Goal: Transaction & Acquisition: Obtain resource

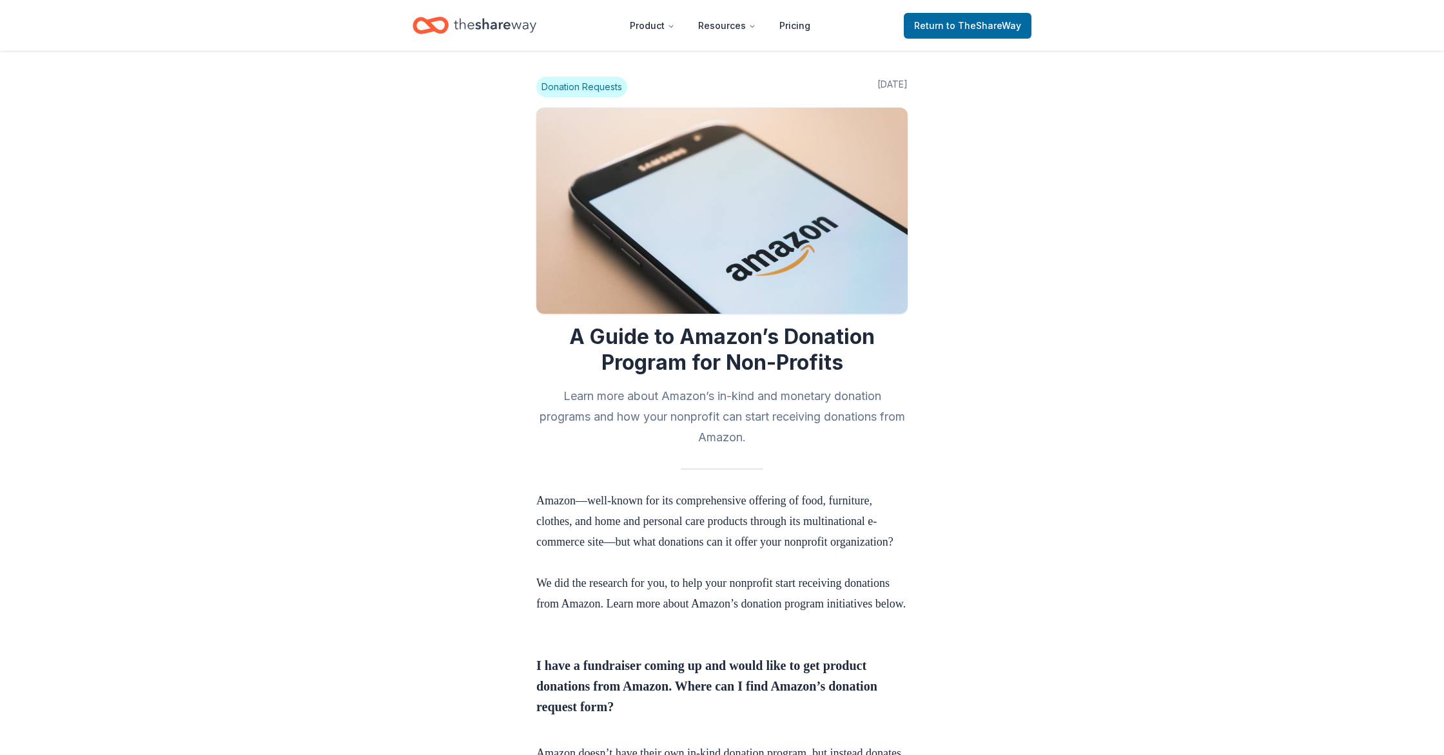
scroll to position [3101, 0]
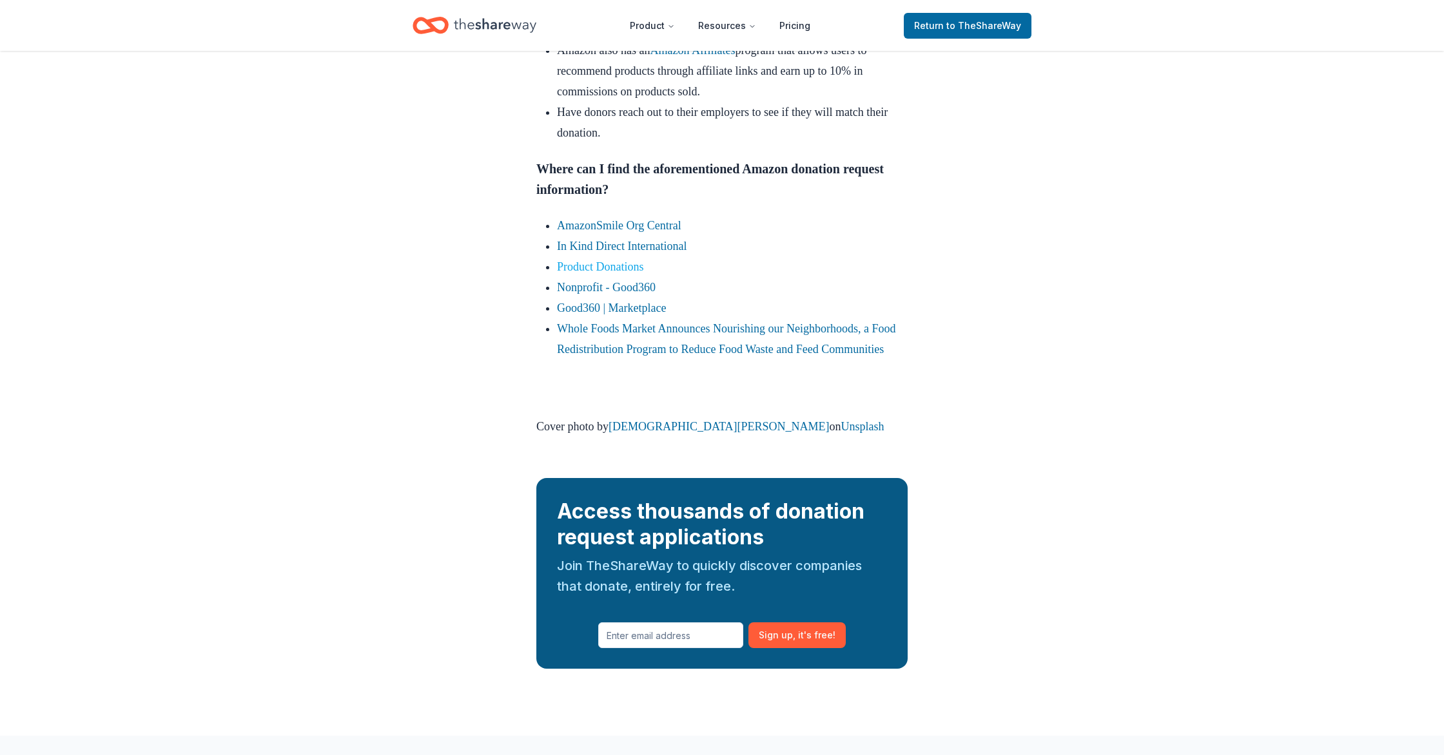
click at [599, 273] on link "Product Donations" at bounding box center [600, 266] width 87 height 13
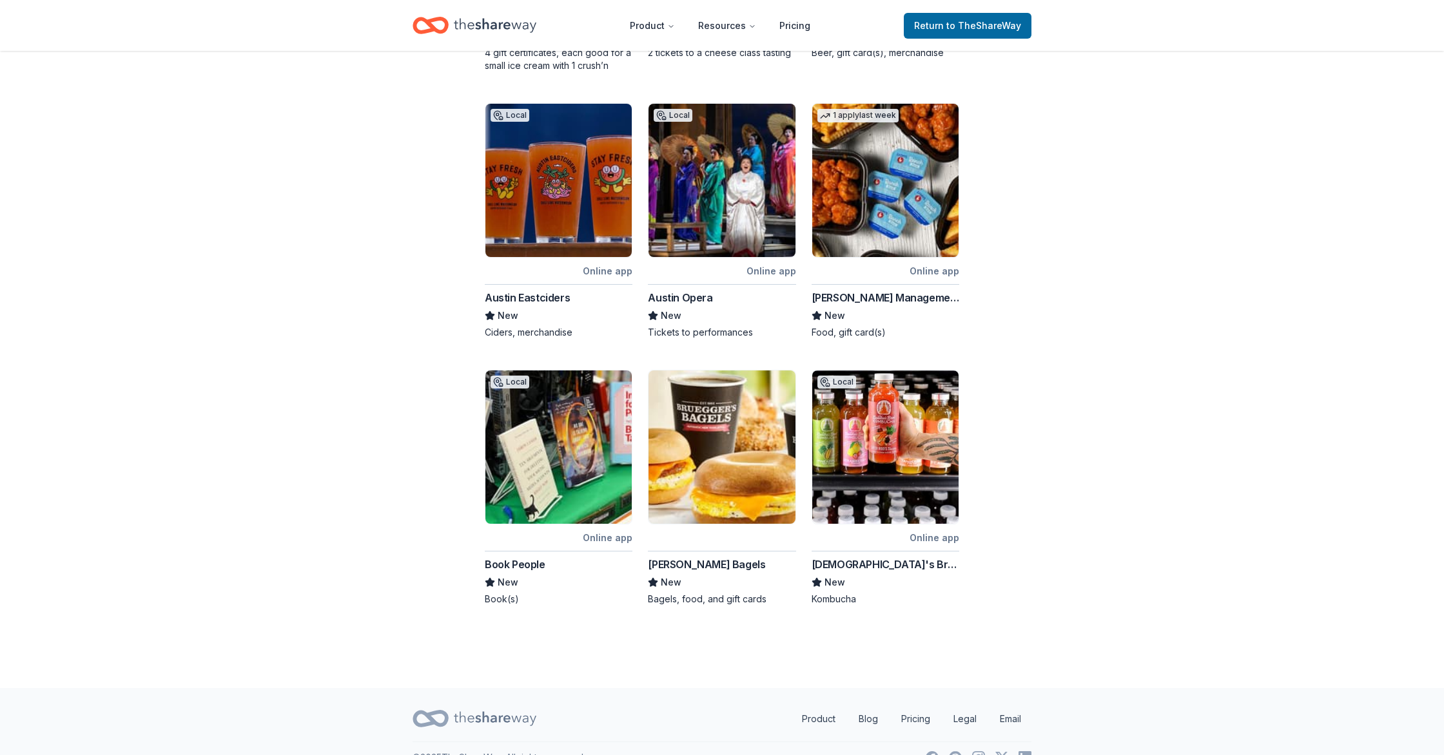
scroll to position [485, 0]
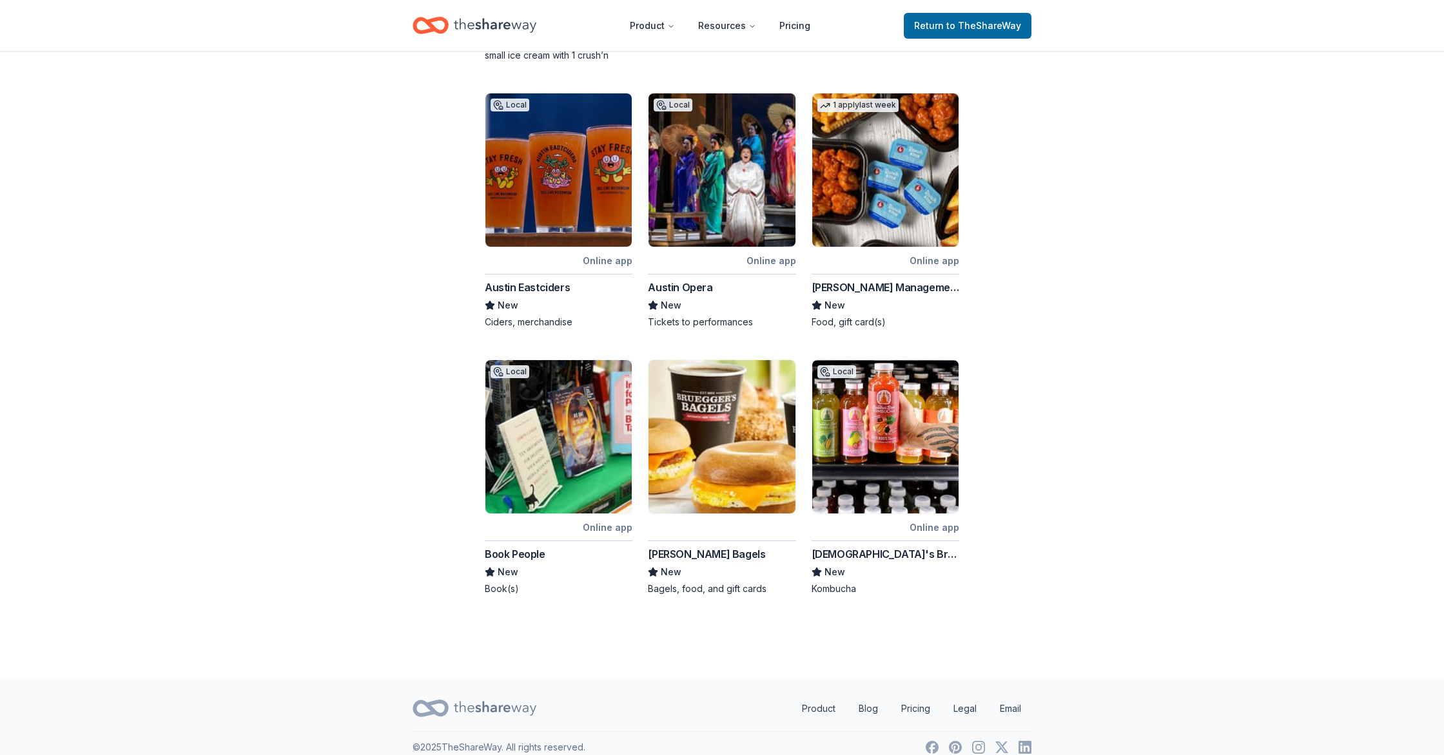
click at [594, 416] on img at bounding box center [558, 436] width 146 height 153
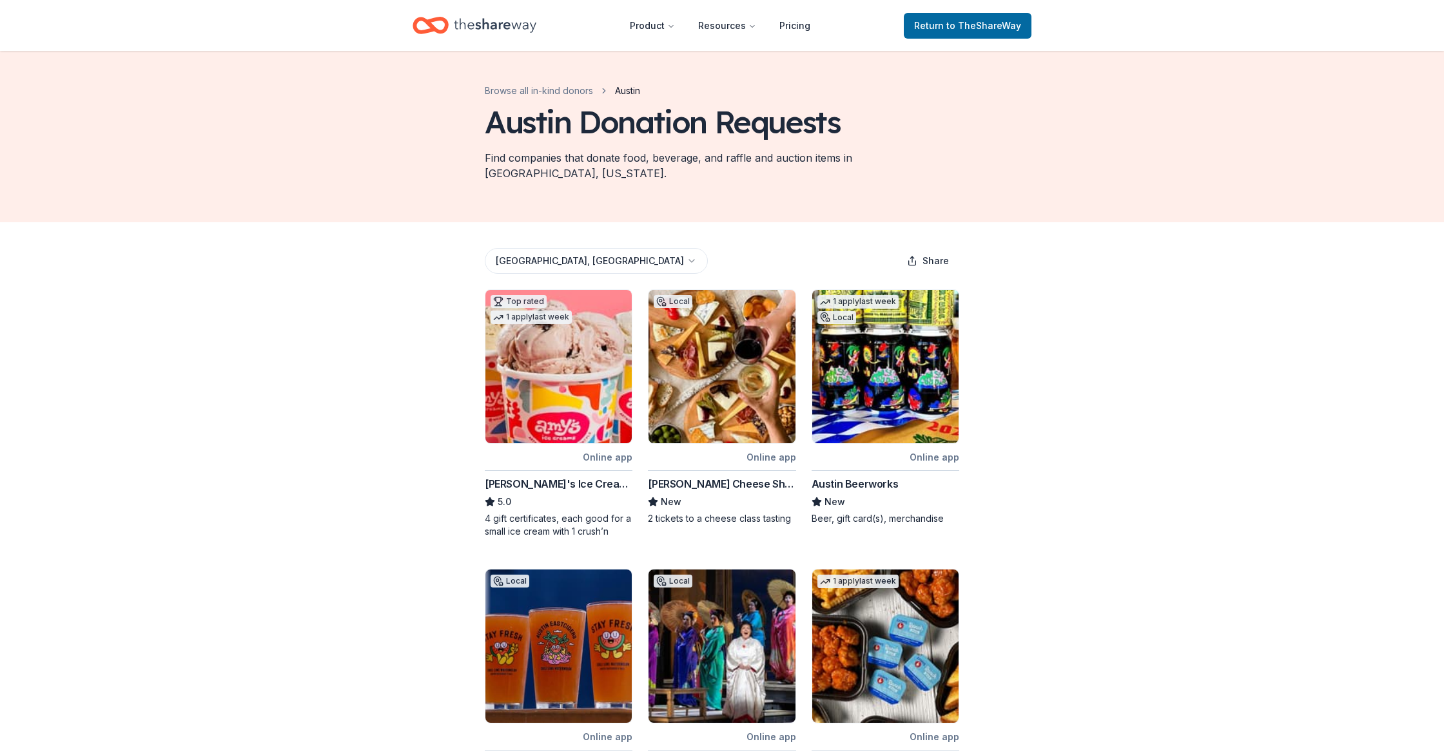
scroll to position [0, 0]
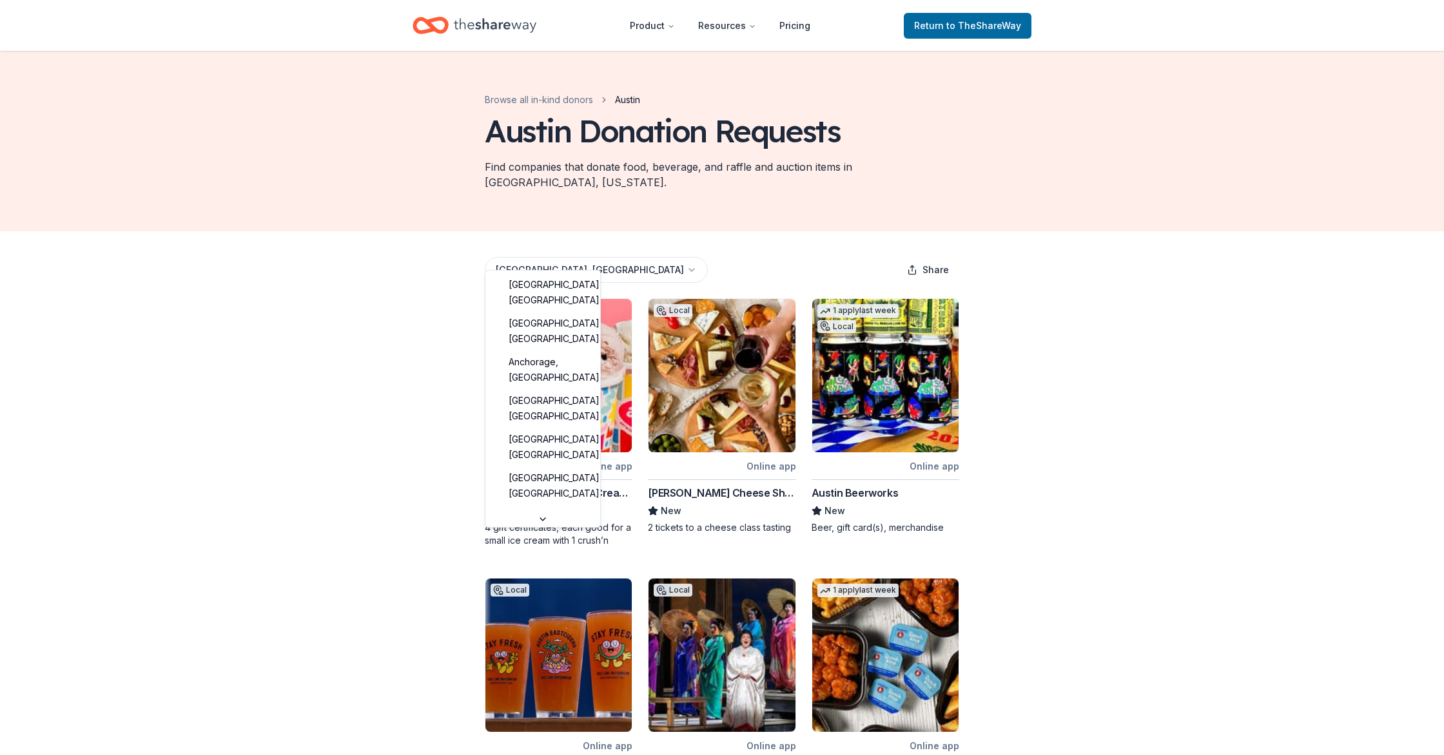
click at [548, 257] on html "Product Resources Pricing Return to TheShareWay Browse all in-kind donors Austi…" at bounding box center [722, 377] width 1444 height 755
click at [1084, 383] on html "Product Resources Pricing Return to TheShareWay Browse all in-kind donors Austi…" at bounding box center [722, 377] width 1444 height 755
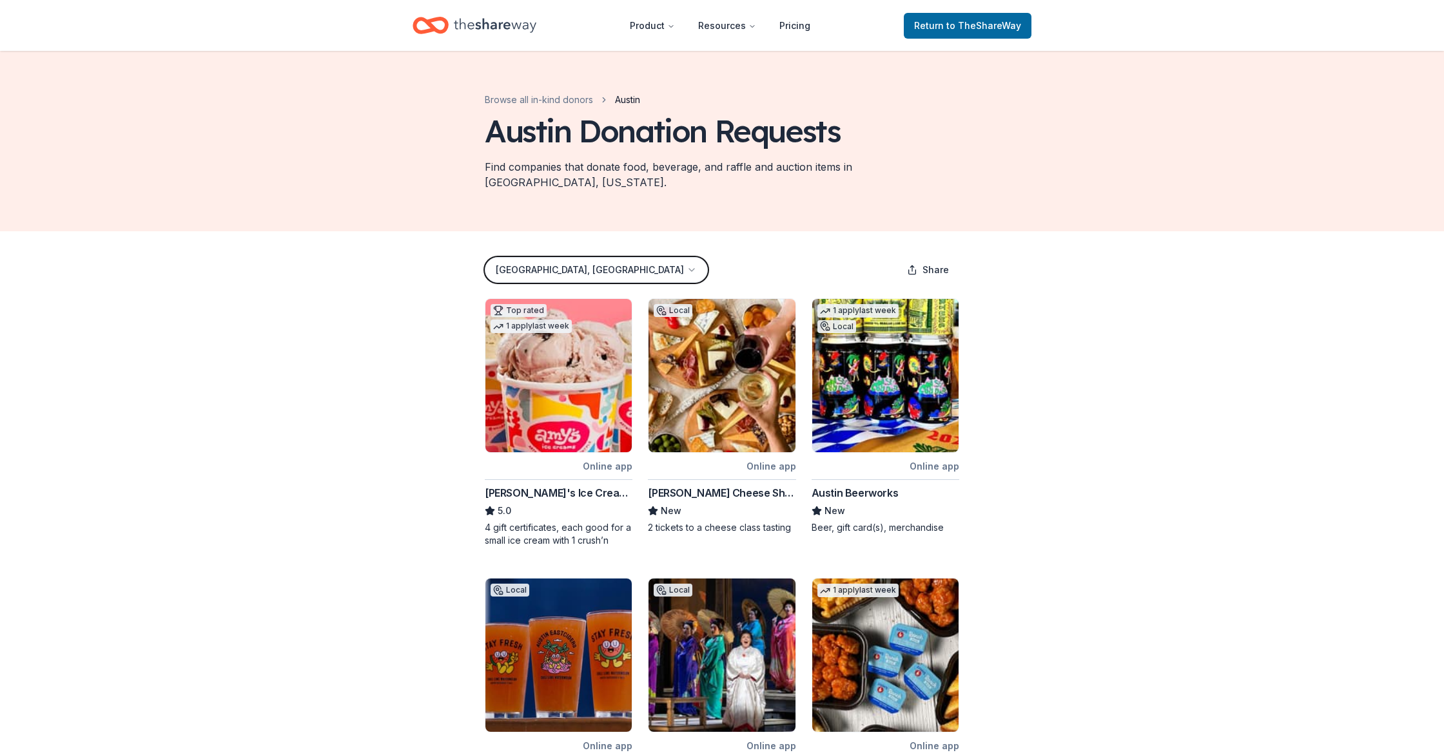
scroll to position [6, 0]
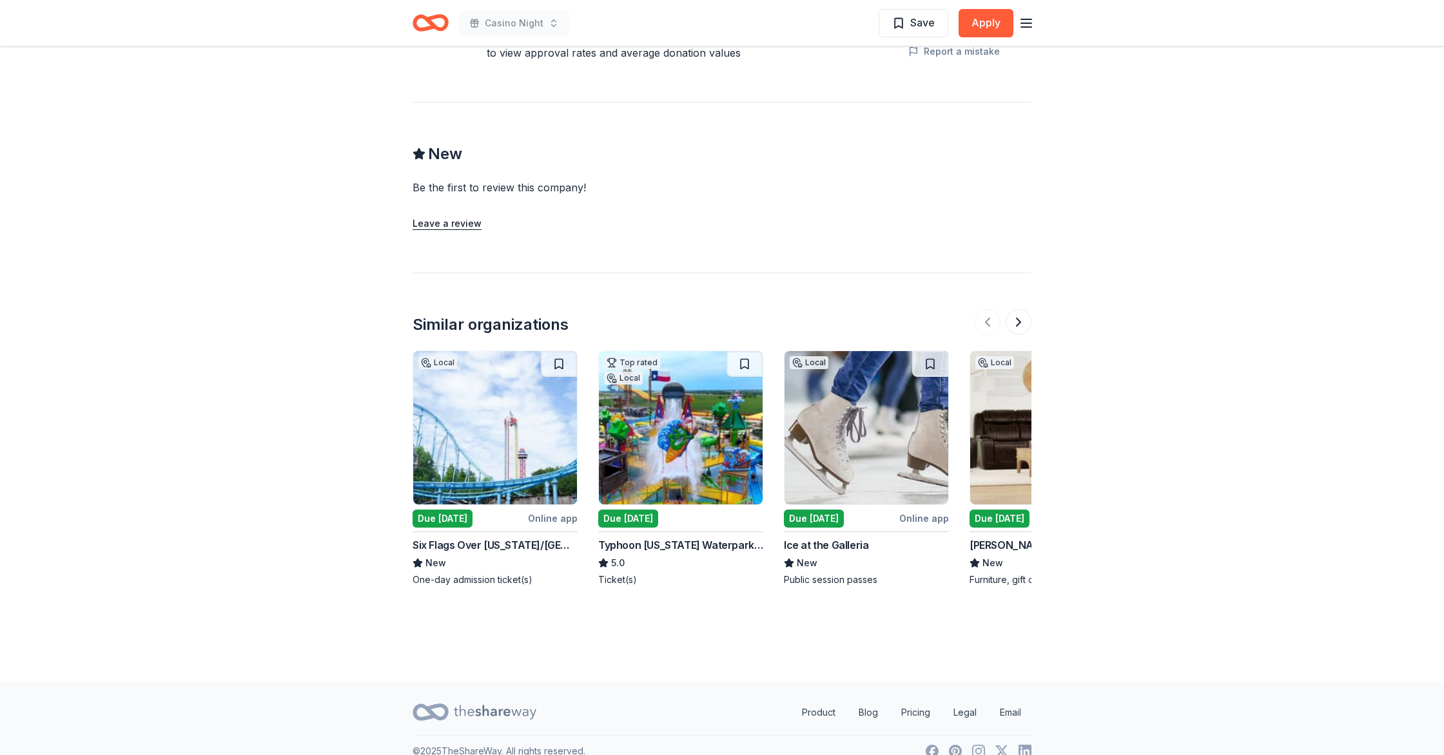
scroll to position [1107, 0]
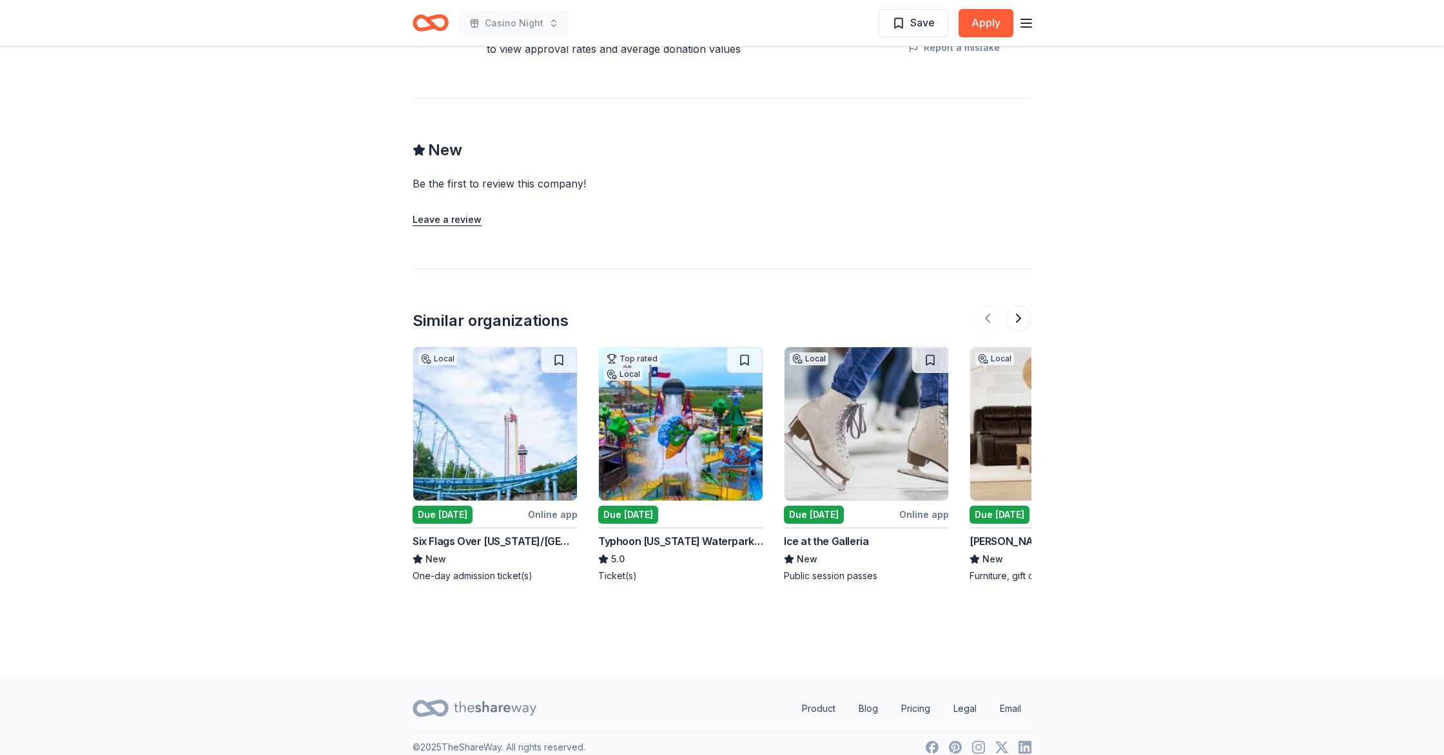
click at [688, 427] on img at bounding box center [681, 423] width 164 height 153
click at [1022, 306] on button at bounding box center [1018, 319] width 26 height 26
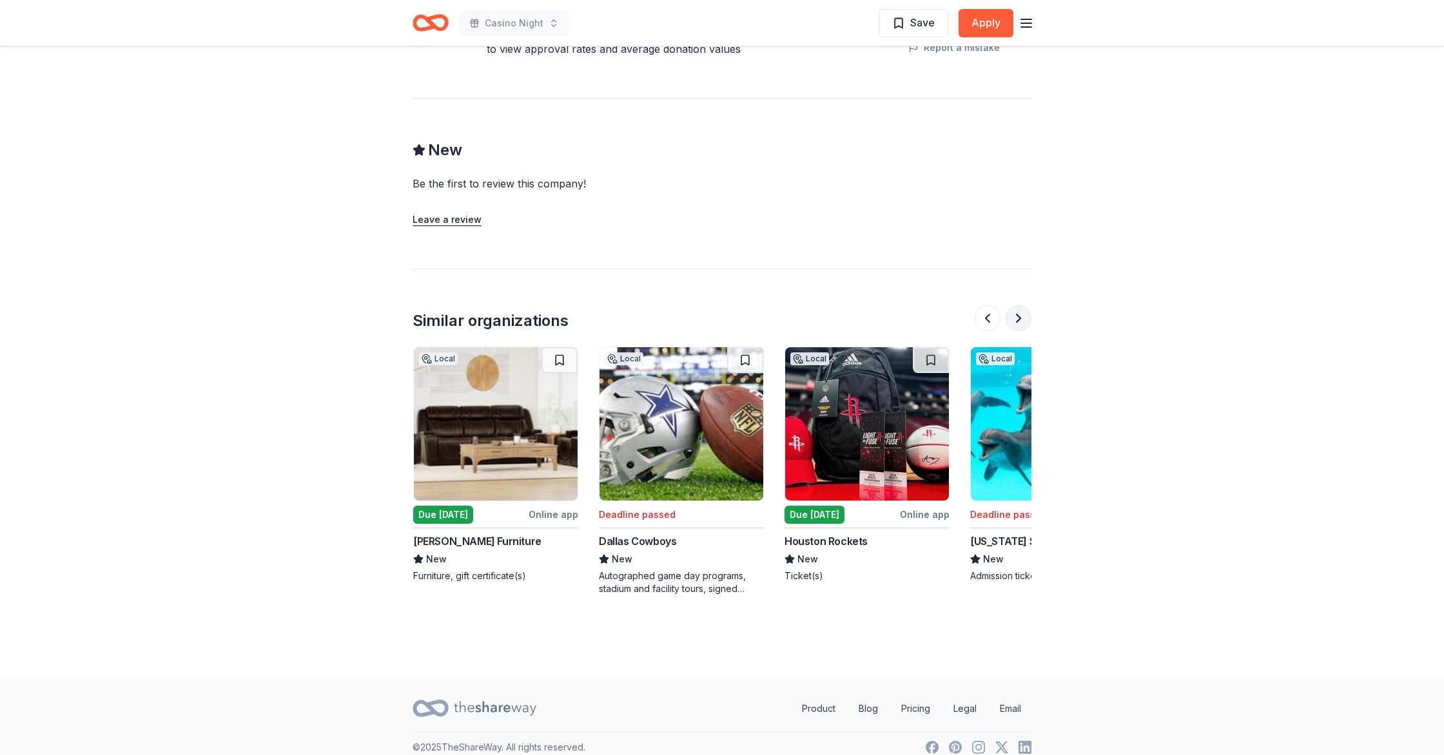
scroll to position [0, 557]
click at [1022, 306] on button at bounding box center [1018, 319] width 26 height 26
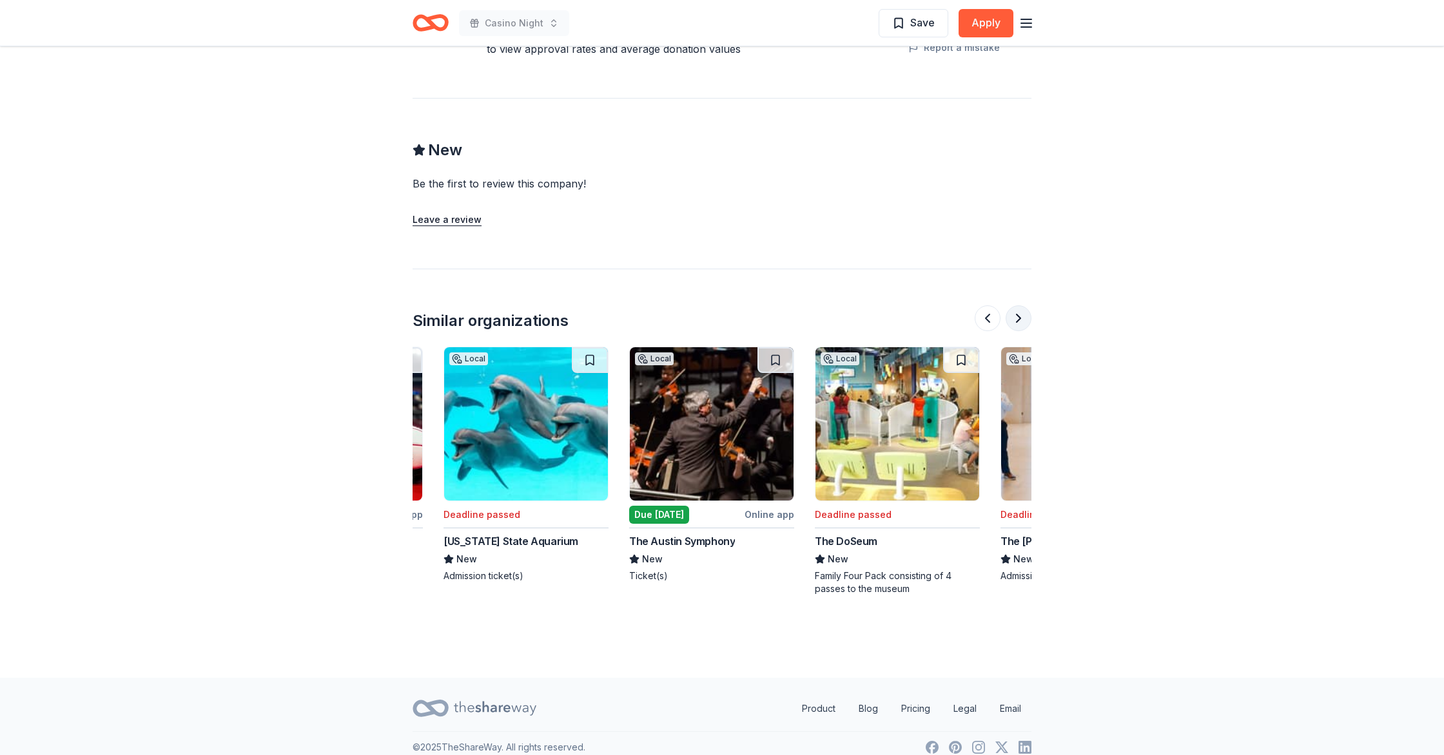
scroll to position [0, 1114]
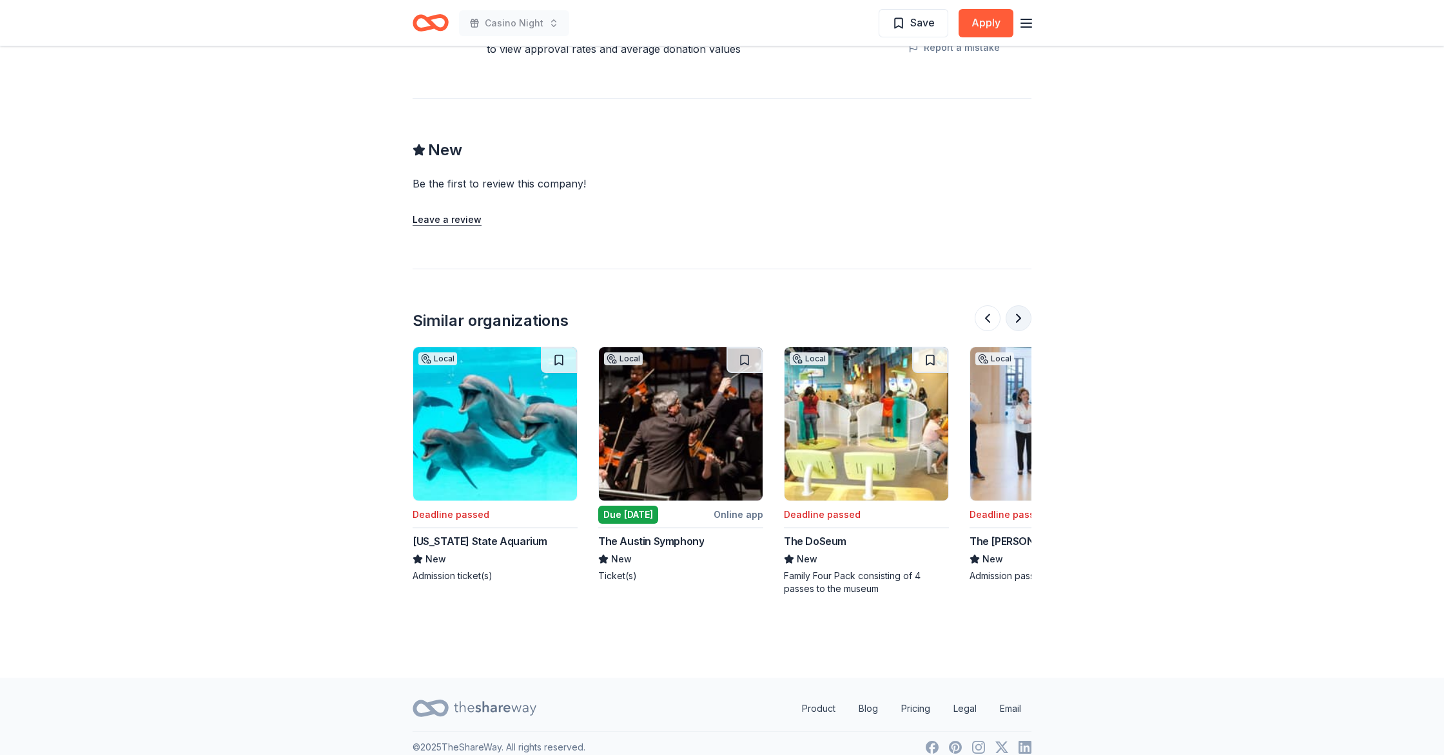
click at [1022, 306] on button at bounding box center [1018, 319] width 26 height 26
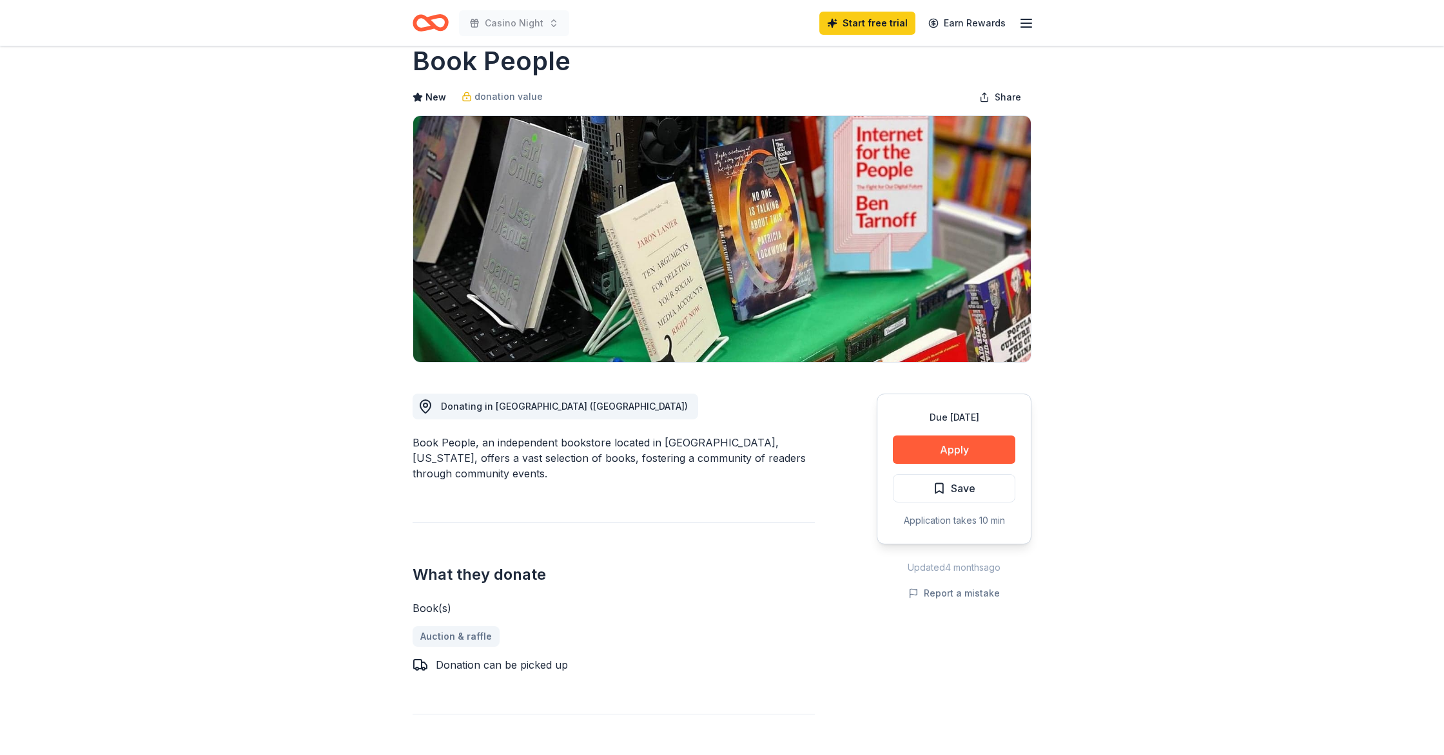
scroll to position [0, 0]
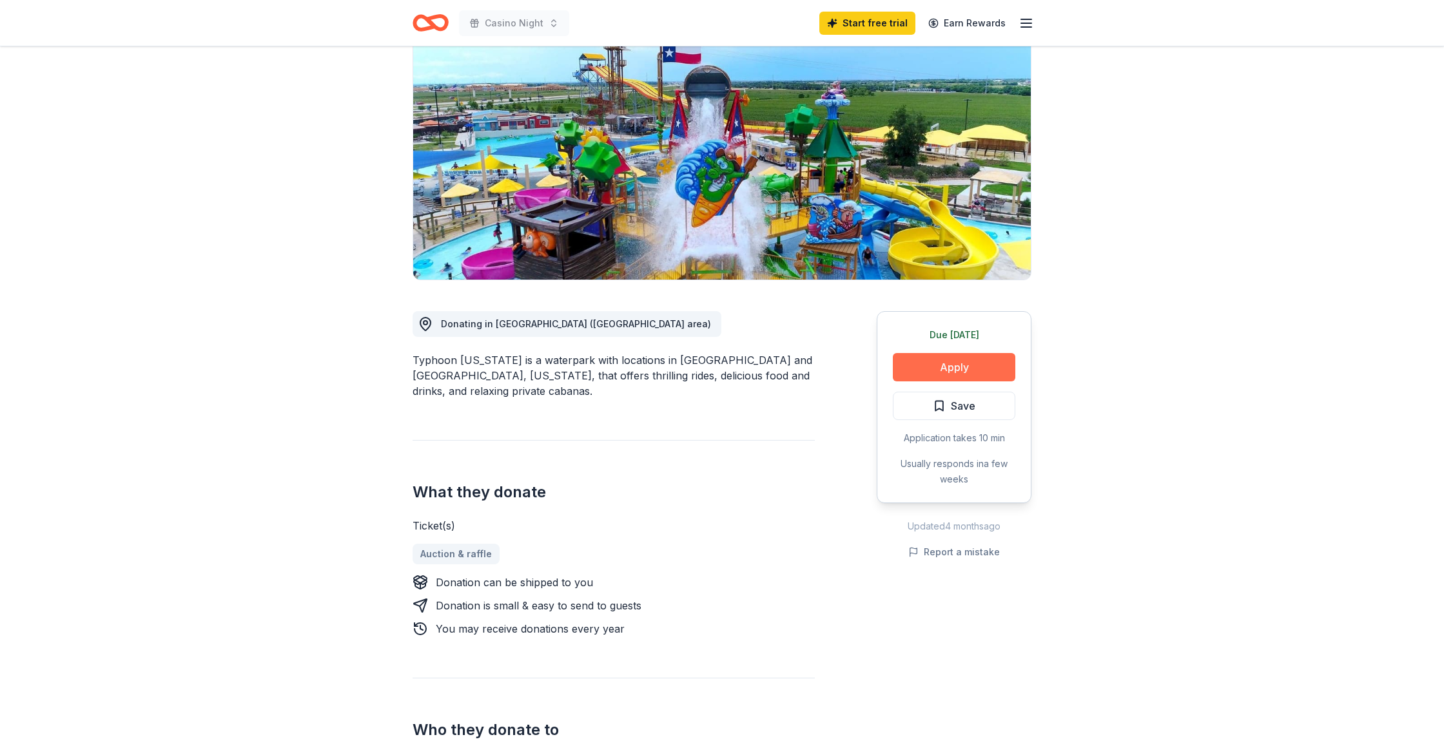
scroll to position [143, 0]
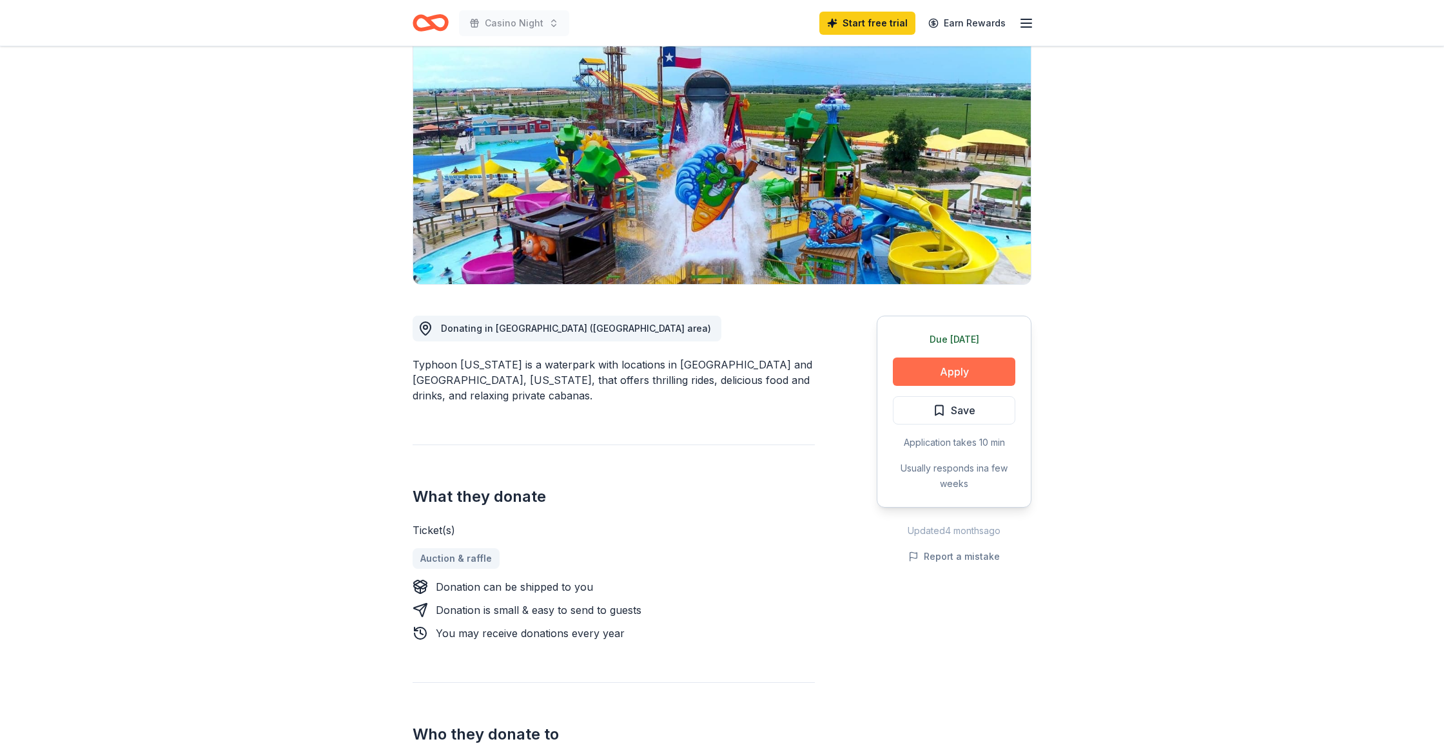
click at [965, 358] on button "Apply" at bounding box center [954, 372] width 122 height 28
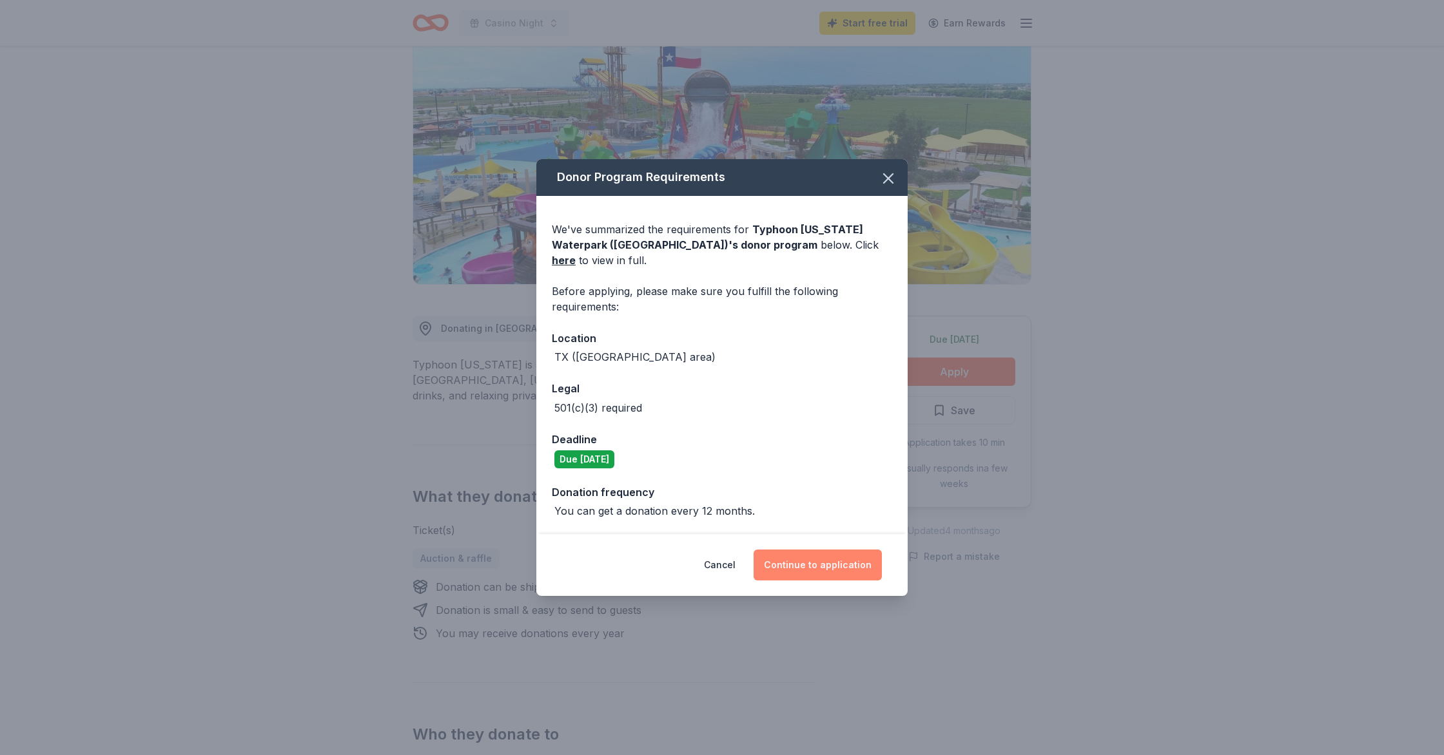
click at [821, 559] on button "Continue to application" at bounding box center [817, 565] width 128 height 31
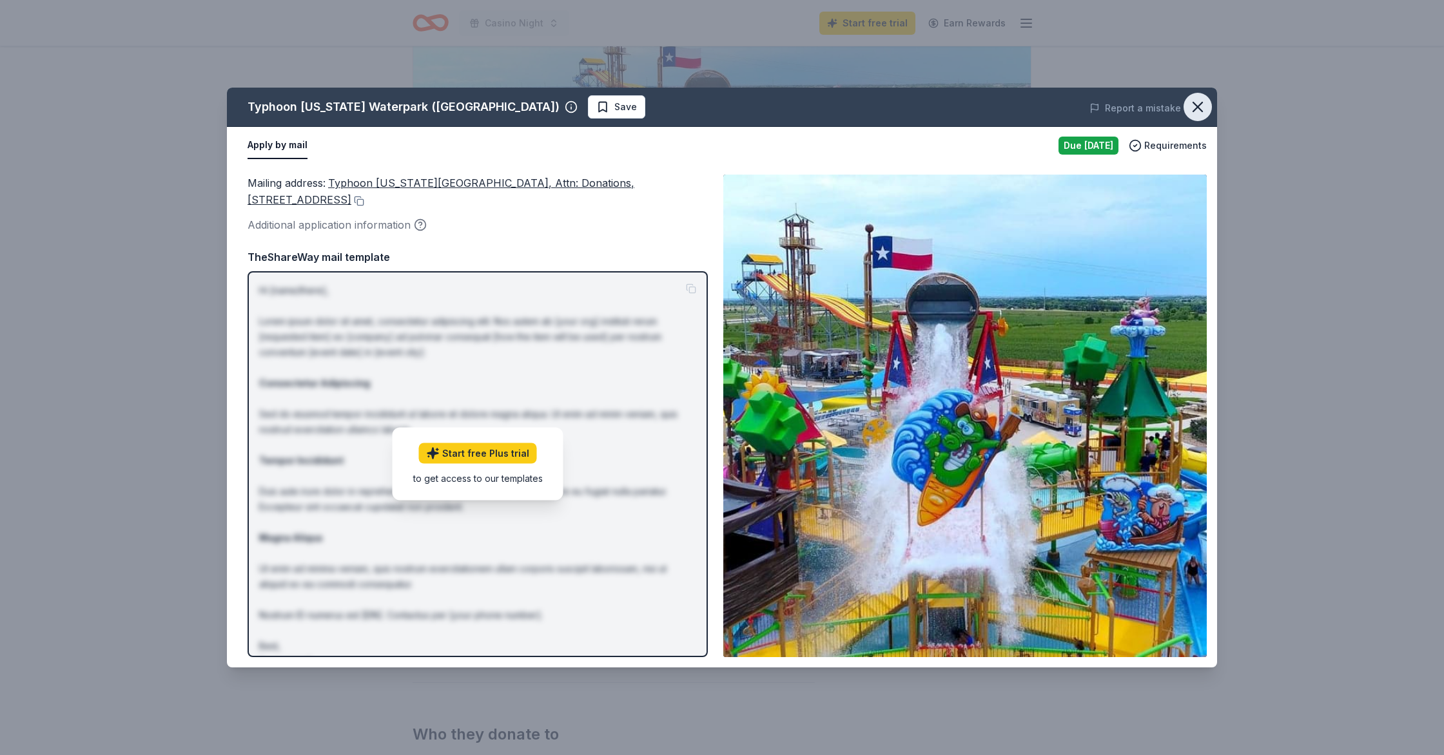
click at [1190, 104] on icon "button" at bounding box center [1198, 107] width 18 height 18
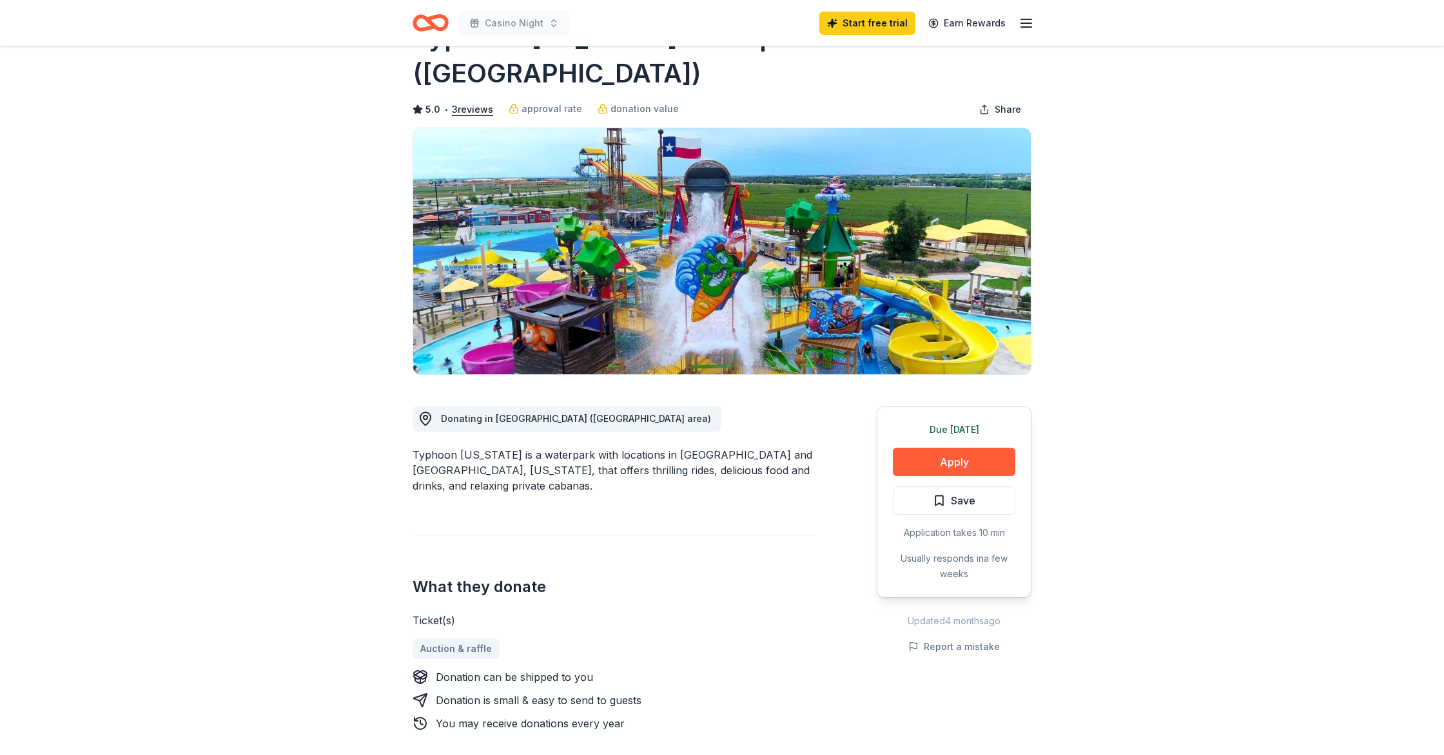
scroll to position [0, 0]
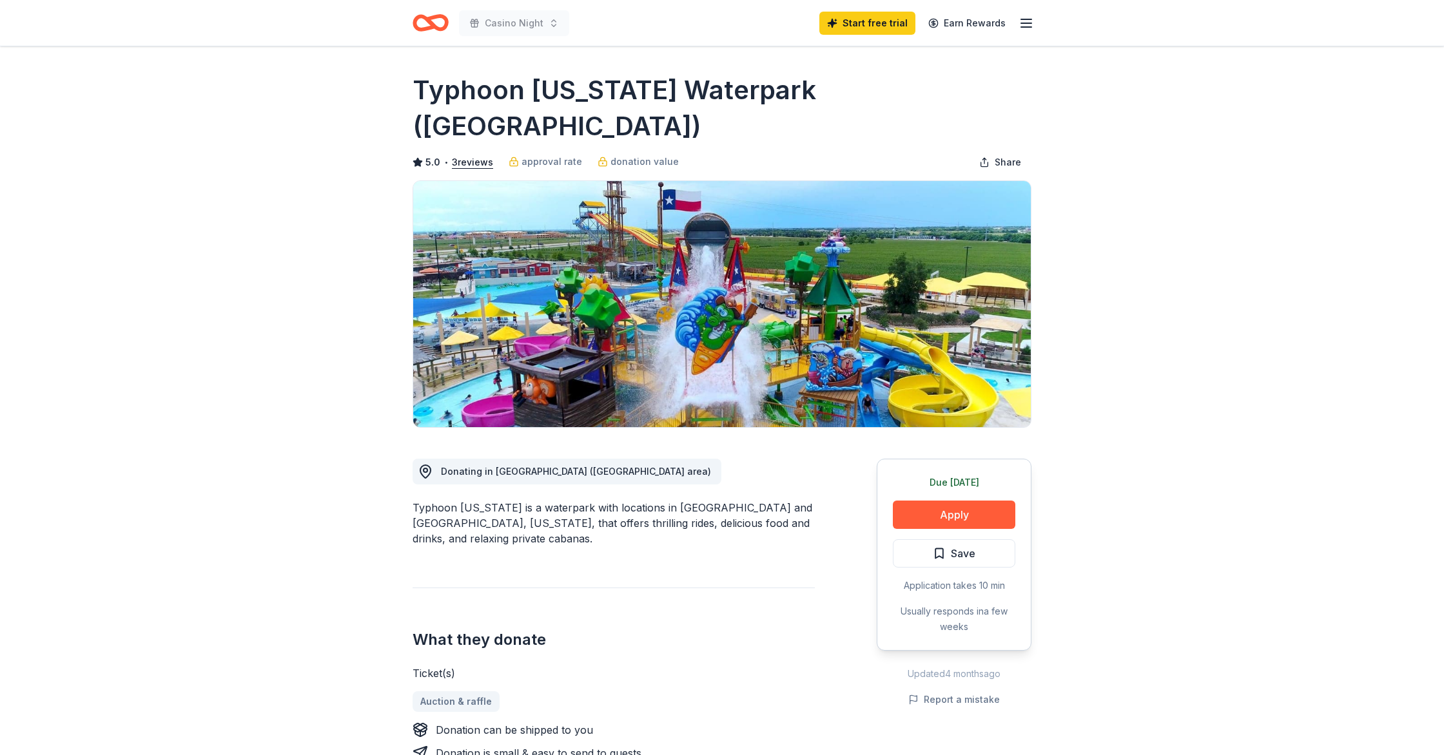
drag, startPoint x: 737, startPoint y: 90, endPoint x: 423, endPoint y: 82, distance: 314.6
click at [423, 81] on h1 "Typhoon Texas Waterpark (Austin)" at bounding box center [722, 108] width 619 height 72
drag, startPoint x: 407, startPoint y: 93, endPoint x: 623, endPoint y: 92, distance: 216.6
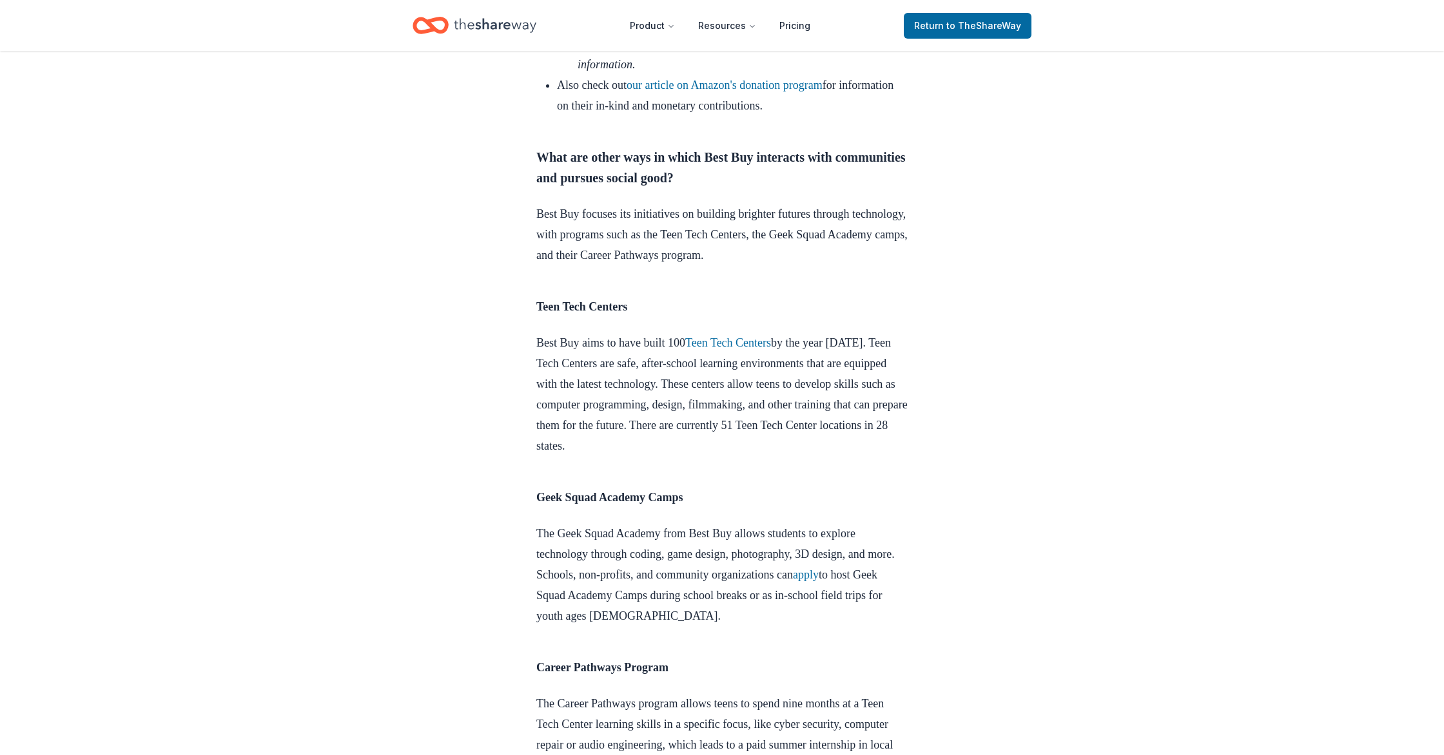
scroll to position [1350, 0]
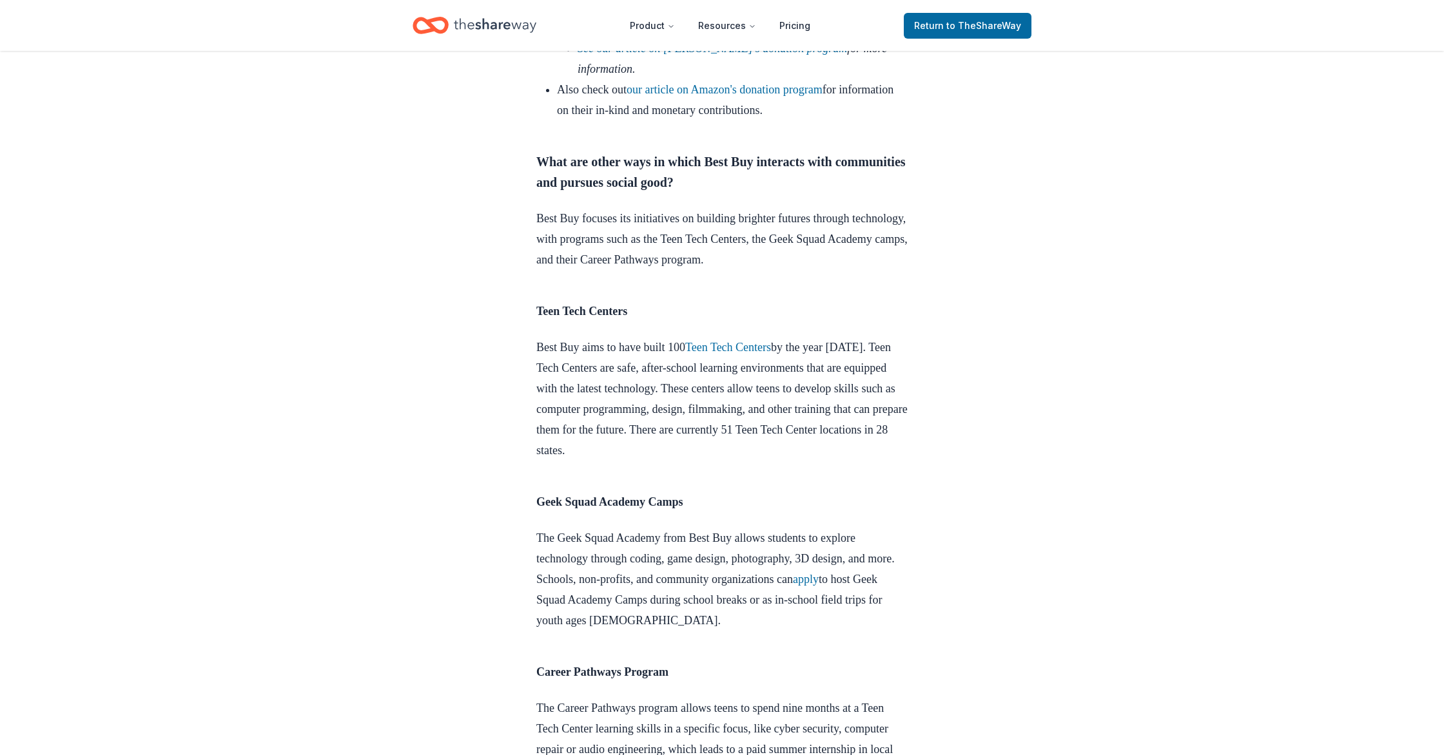
click at [644, 34] on link "Costco Donation Request" at bounding box center [616, 27] width 119 height 13
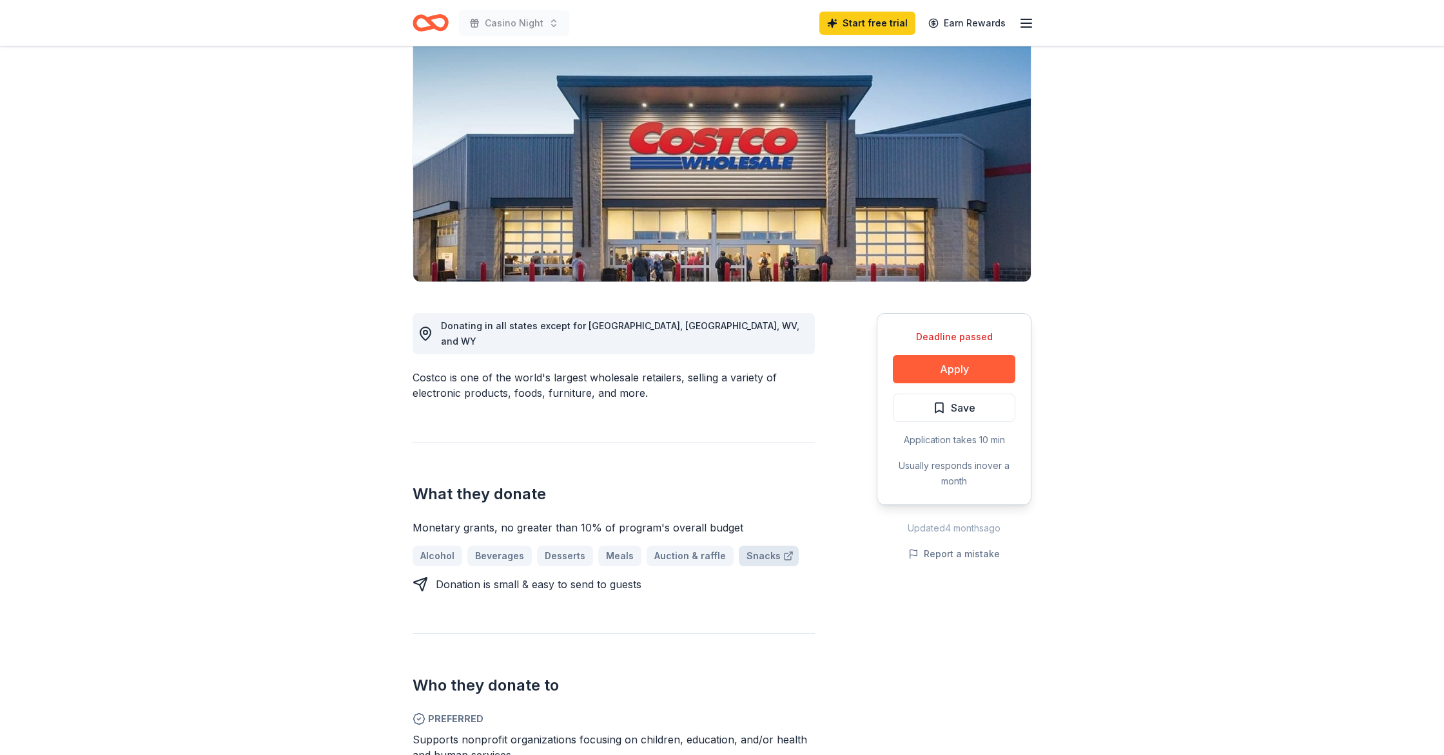
scroll to position [106, 0]
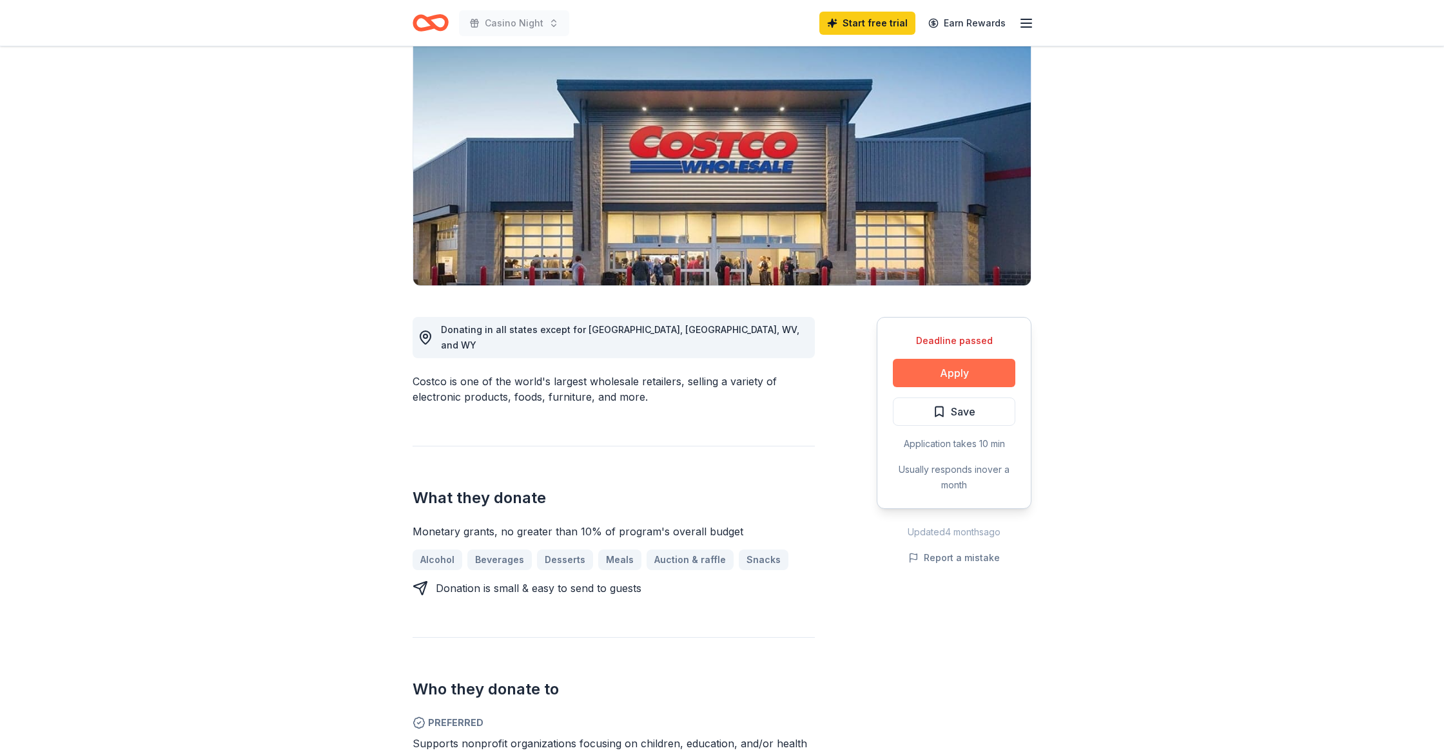
click at [953, 371] on button "Apply" at bounding box center [954, 373] width 122 height 28
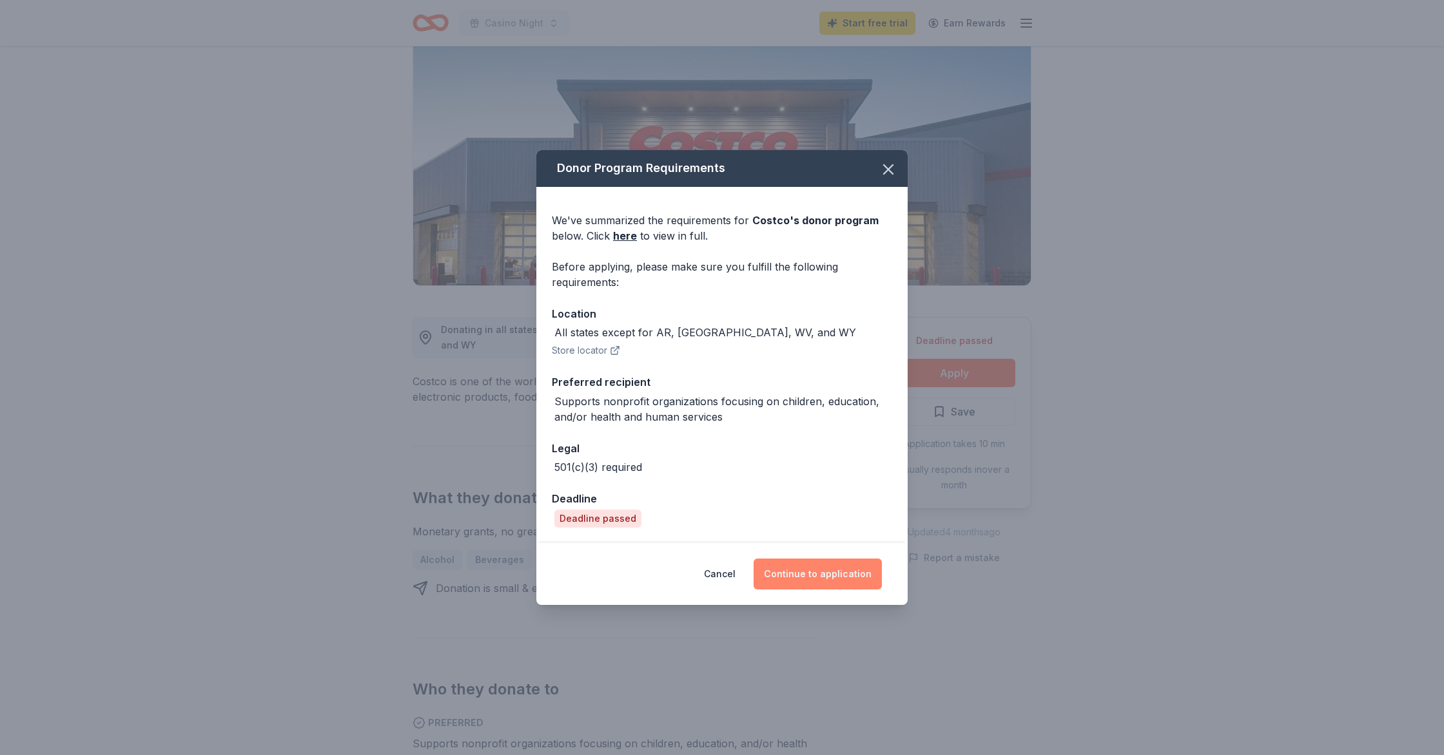
click at [826, 573] on button "Continue to application" at bounding box center [817, 574] width 128 height 31
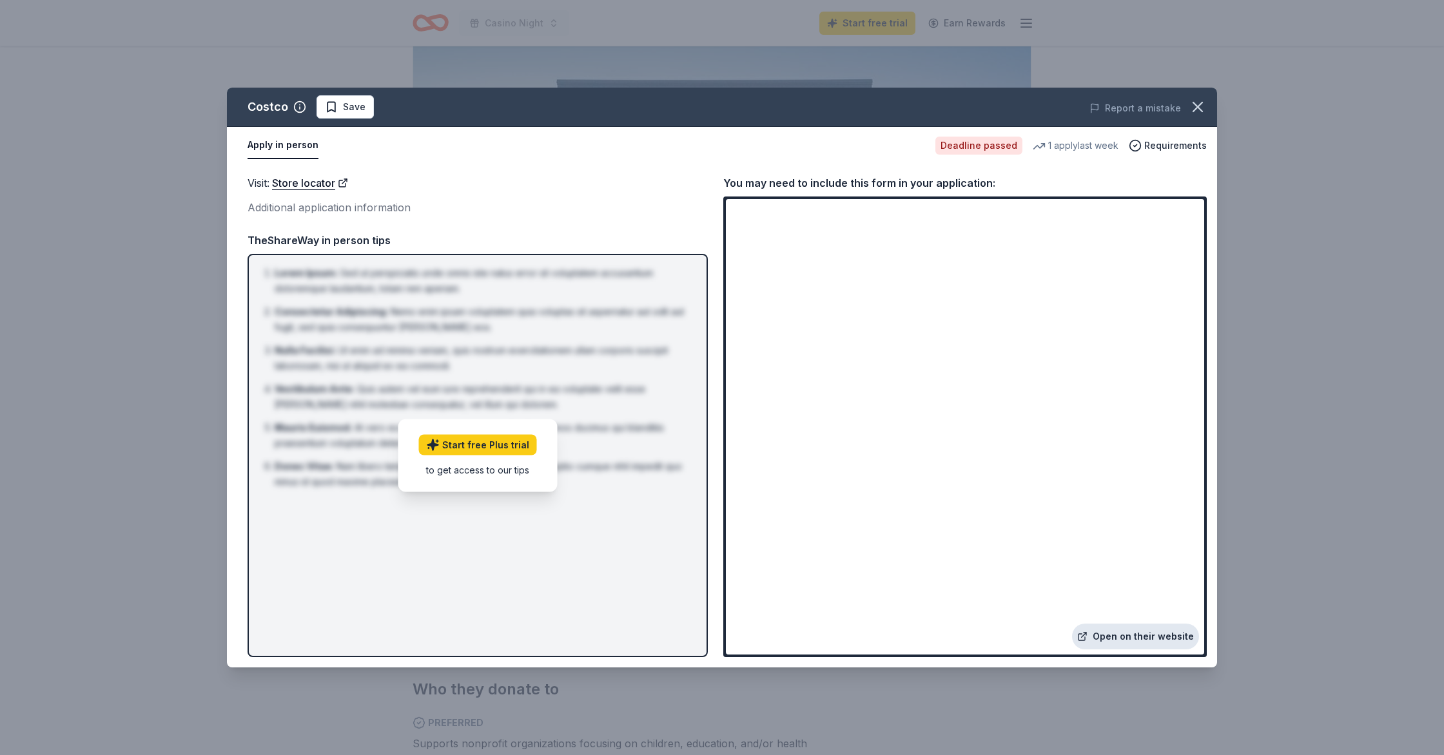
click at [1138, 640] on link "Open on their website" at bounding box center [1135, 637] width 127 height 26
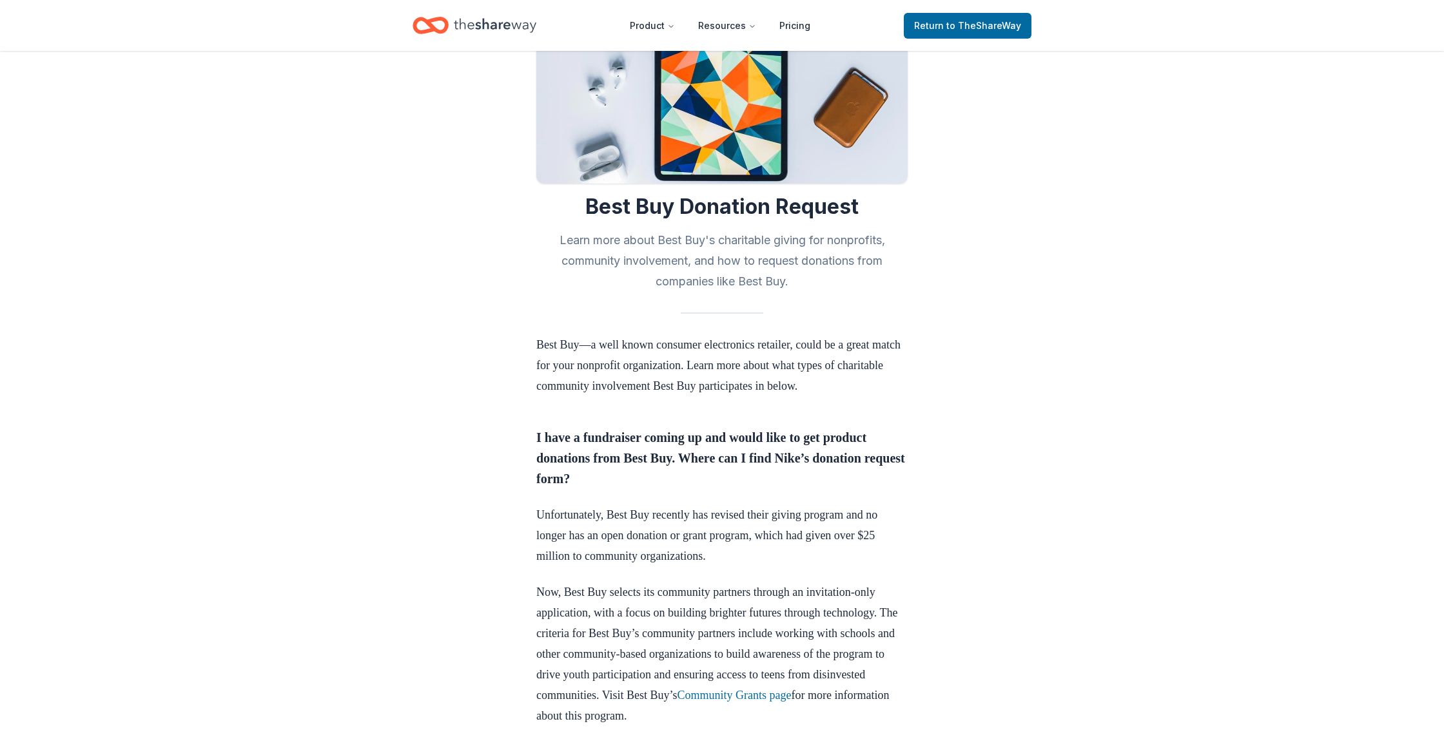
scroll to position [129, 0]
